Goal: Information Seeking & Learning: Learn about a topic

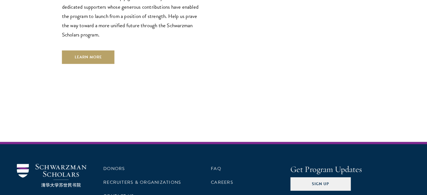
scroll to position [1676, 0]
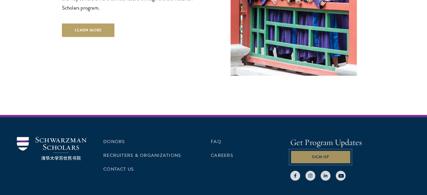
click at [319, 150] on button "Sign Up" at bounding box center [320, 156] width 60 height 13
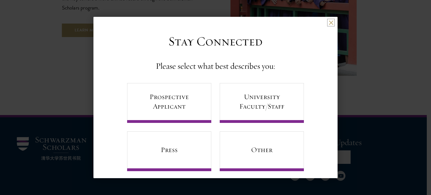
click at [329, 22] on button at bounding box center [331, 22] width 5 height 5
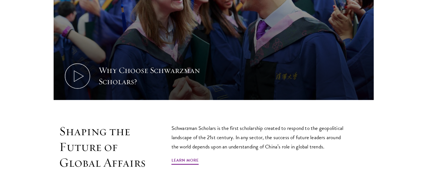
scroll to position [0, 0]
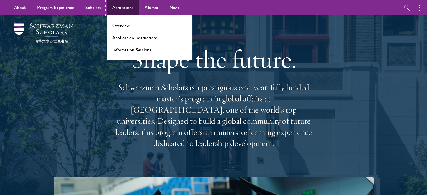
click at [123, 6] on link "Admissions" at bounding box center [123, 7] width 33 height 15
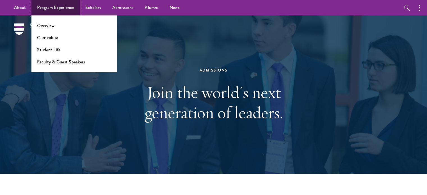
click at [55, 8] on link "Program Experience" at bounding box center [55, 7] width 48 height 15
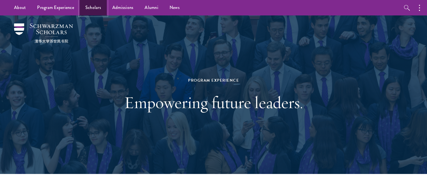
click at [93, 5] on link "Scholars" at bounding box center [93, 7] width 27 height 15
